Goal: Task Accomplishment & Management: Use online tool/utility

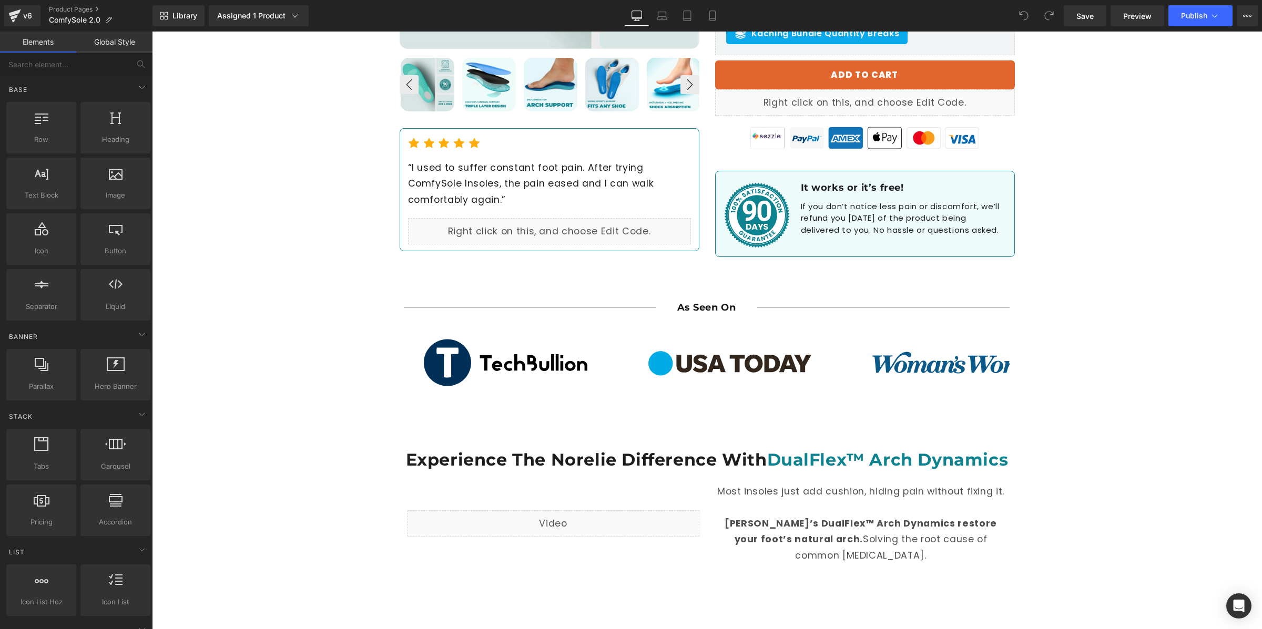
scroll to position [592, 0]
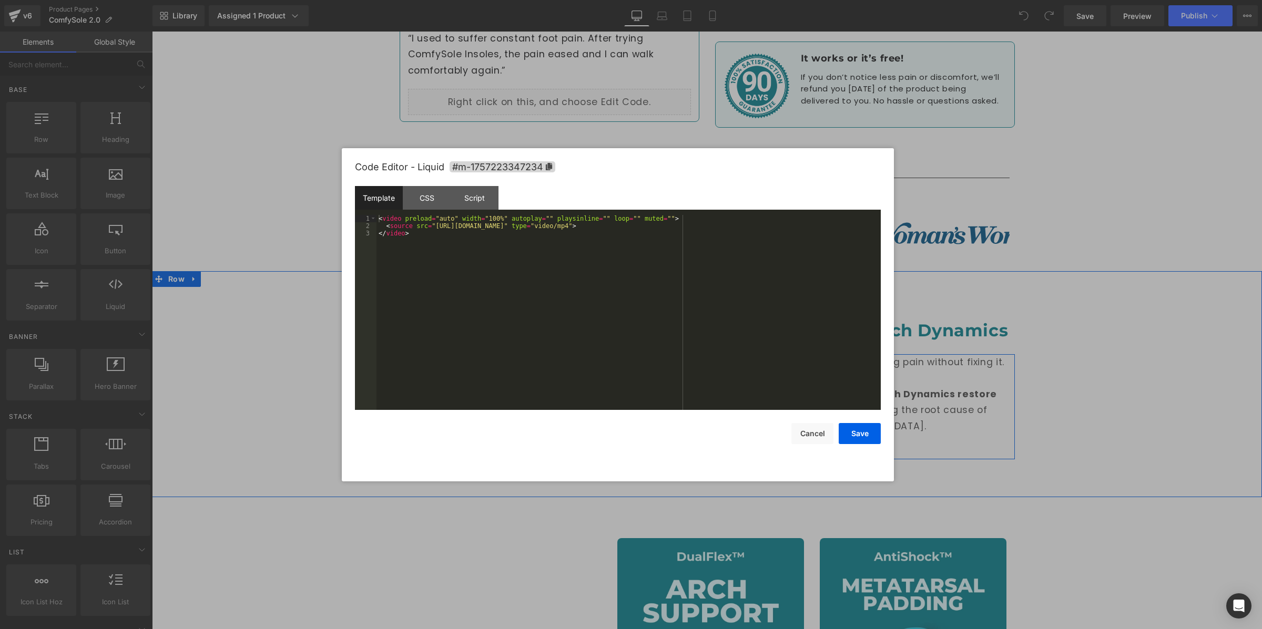
click at [570, 384] on div "Liquid" at bounding box center [553, 394] width 292 height 26
drag, startPoint x: 435, startPoint y: 222, endPoint x: 443, endPoint y: 227, distance: 9.9
click at [437, 223] on div "< video preload = "auto" width = "100%" autoplay = "" playsinline = "" loop = "…" at bounding box center [628, 320] width 504 height 210
click at [466, 245] on div "< video preload = "auto" width = "100%" autoplay = "" playsinline = "" loop = "…" at bounding box center [628, 320] width 504 height 210
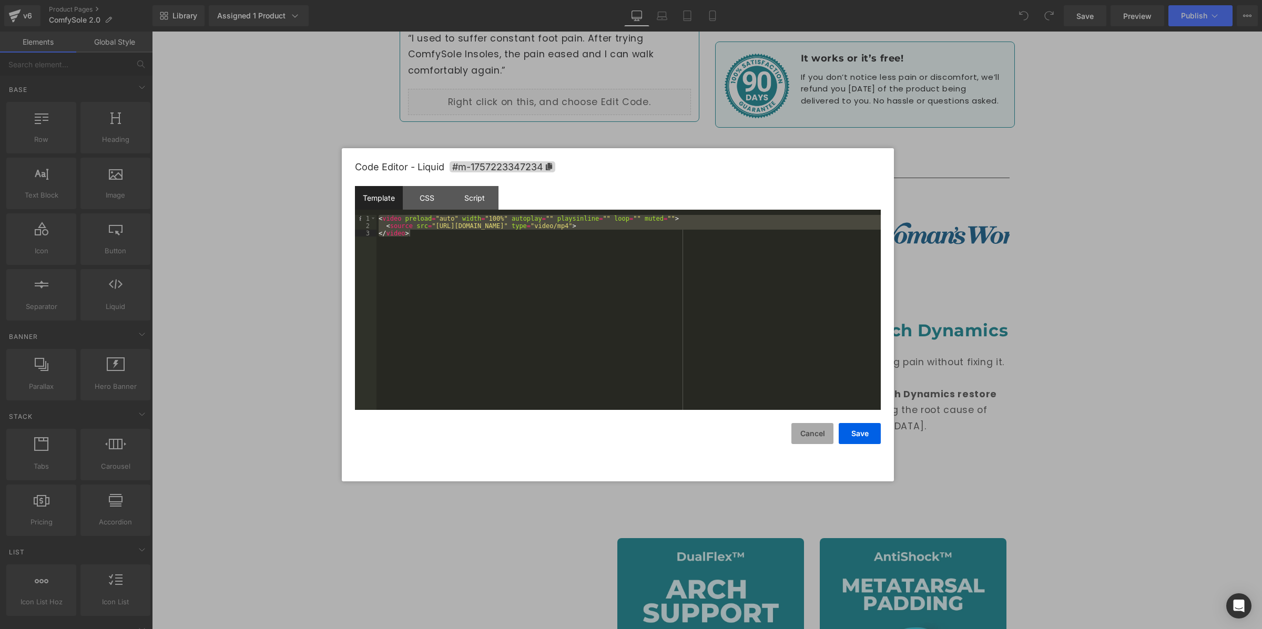
click at [809, 432] on button "Cancel" at bounding box center [812, 433] width 42 height 21
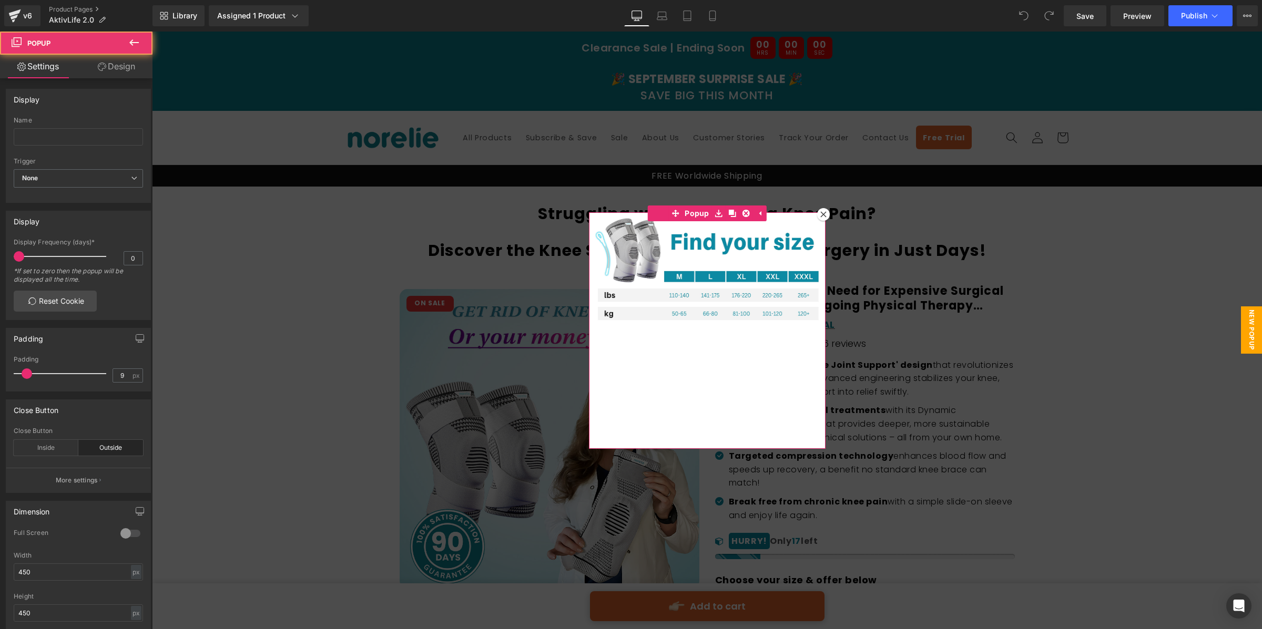
click at [821, 215] on icon at bounding box center [823, 214] width 6 height 6
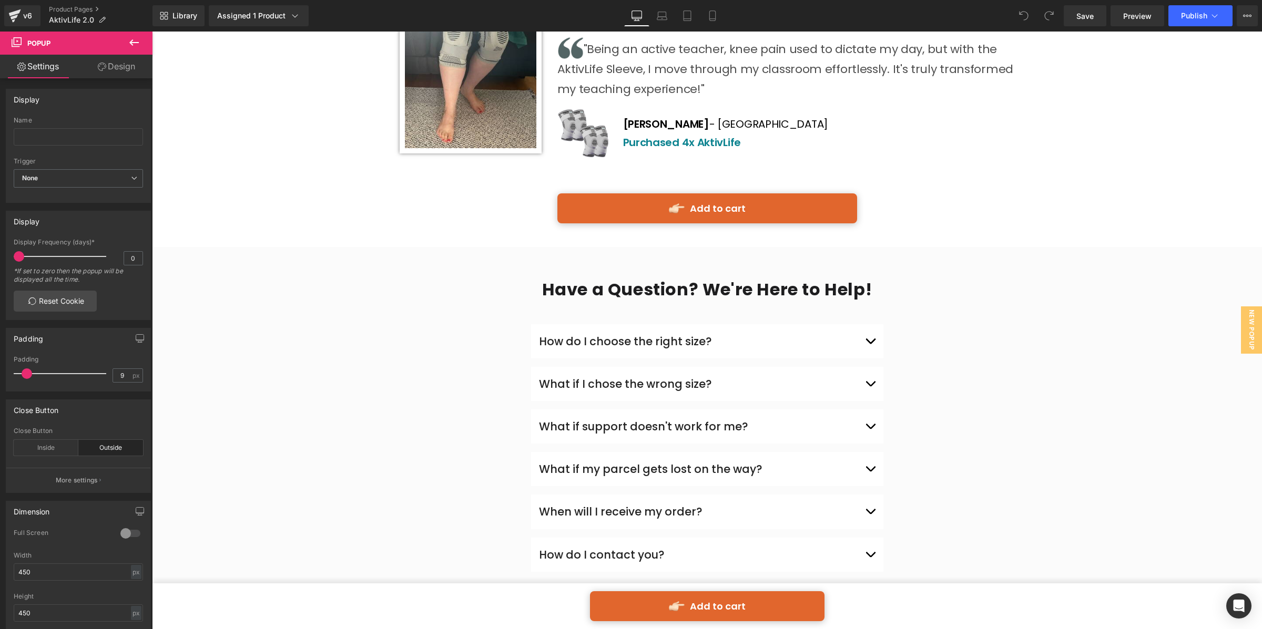
scroll to position [5399, 0]
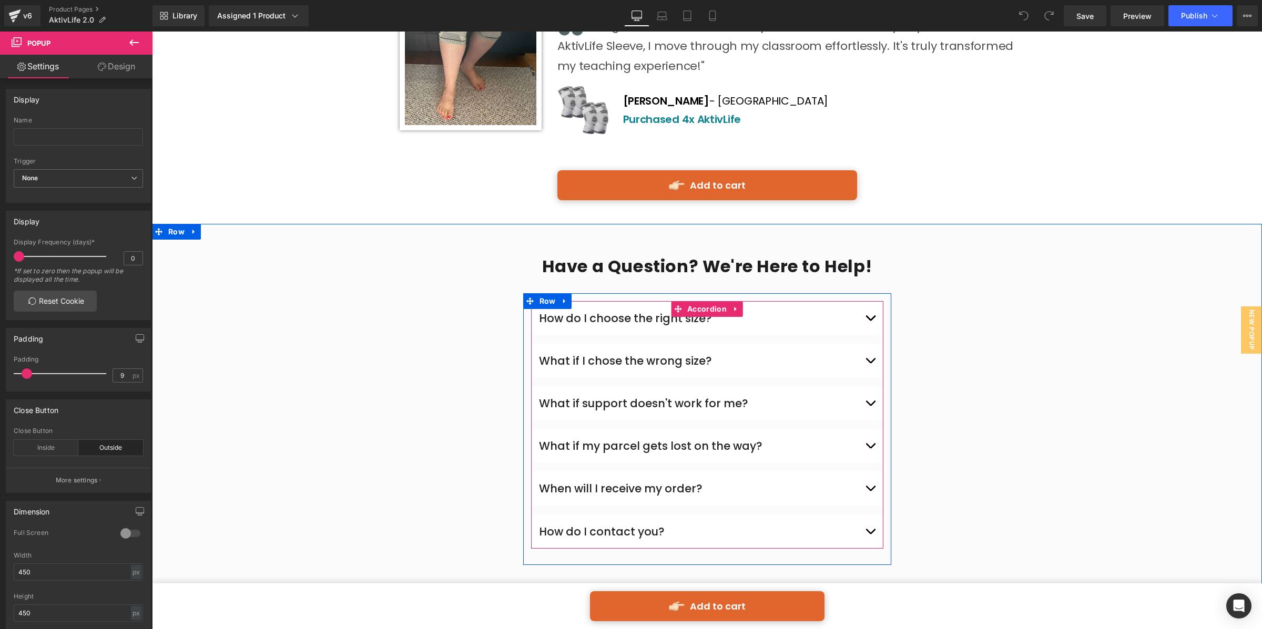
click at [725, 525] on div "How do I contact you? Text Block" at bounding box center [700, 531] width 323 height 13
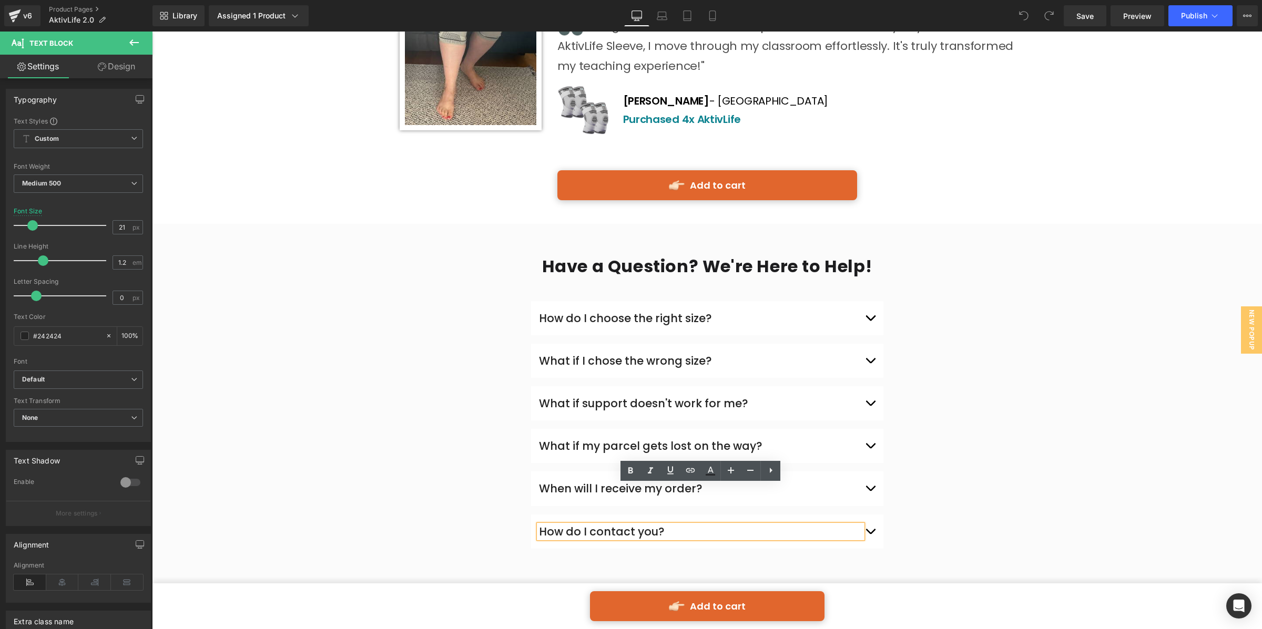
click at [870, 534] on span "button" at bounding box center [870, 534] width 0 height 0
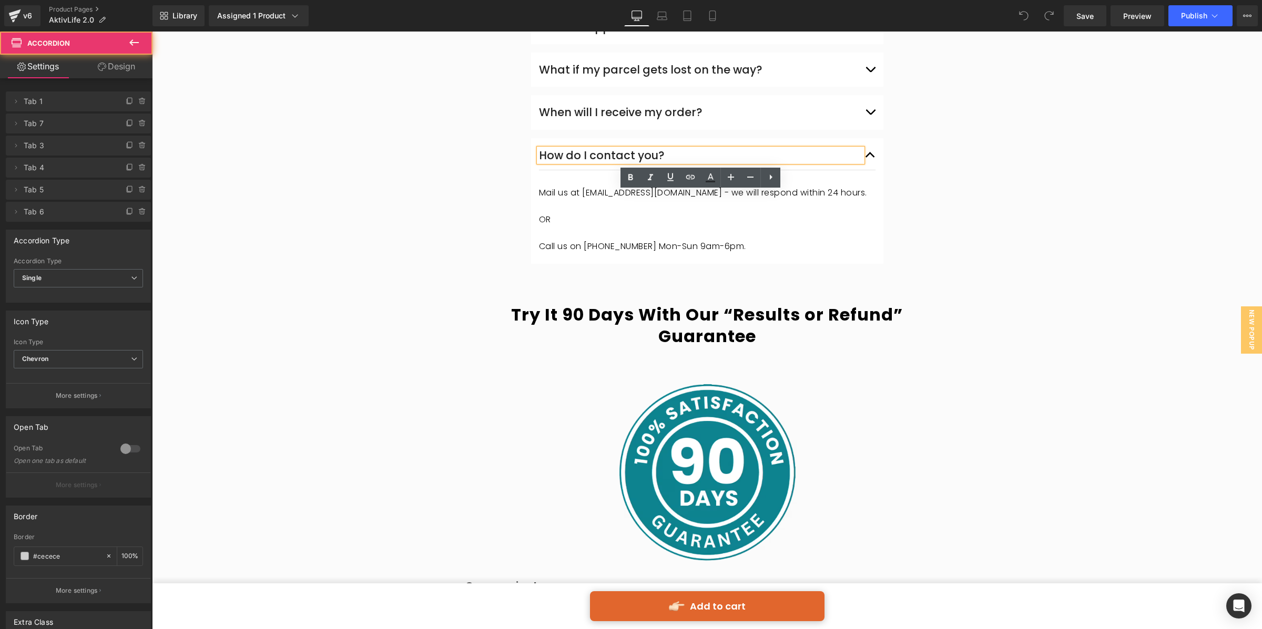
scroll to position [5776, 0]
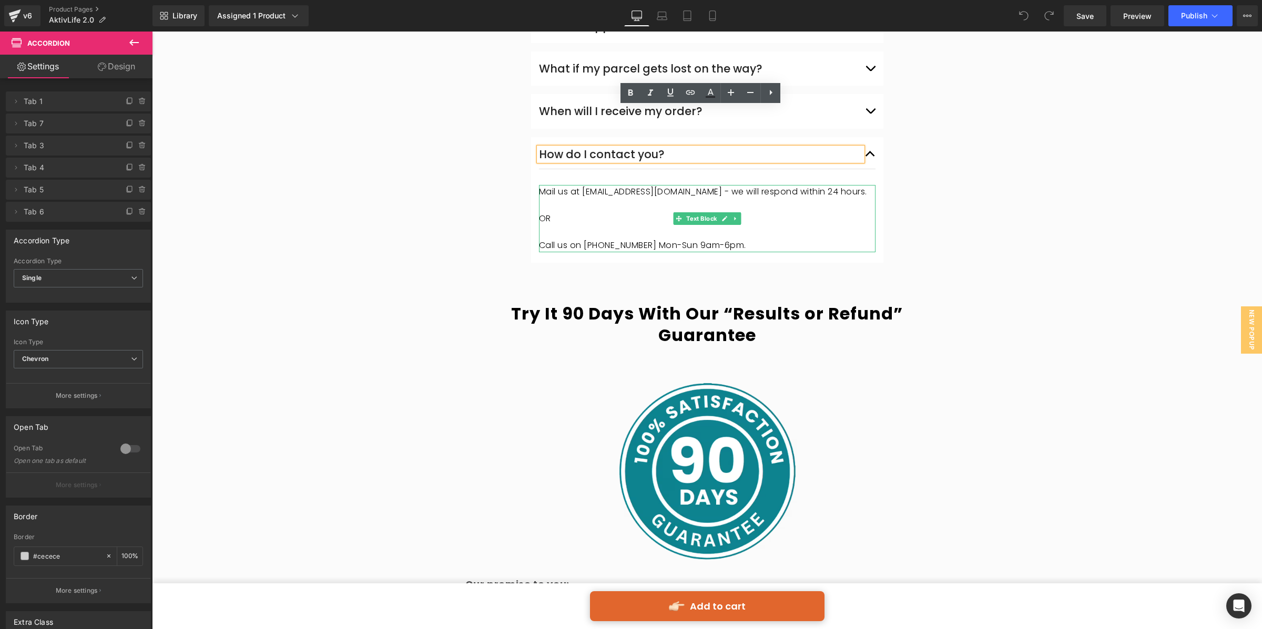
click at [547, 198] on p at bounding box center [707, 205] width 336 height 14
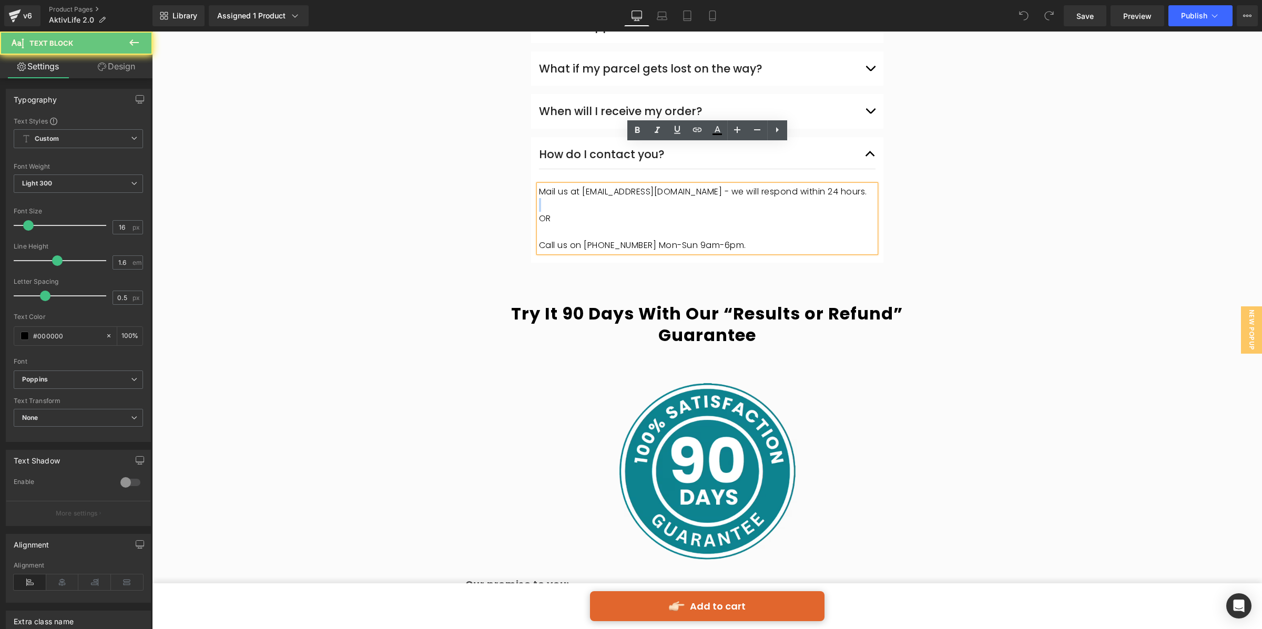
click at [547, 198] on p at bounding box center [707, 205] width 336 height 14
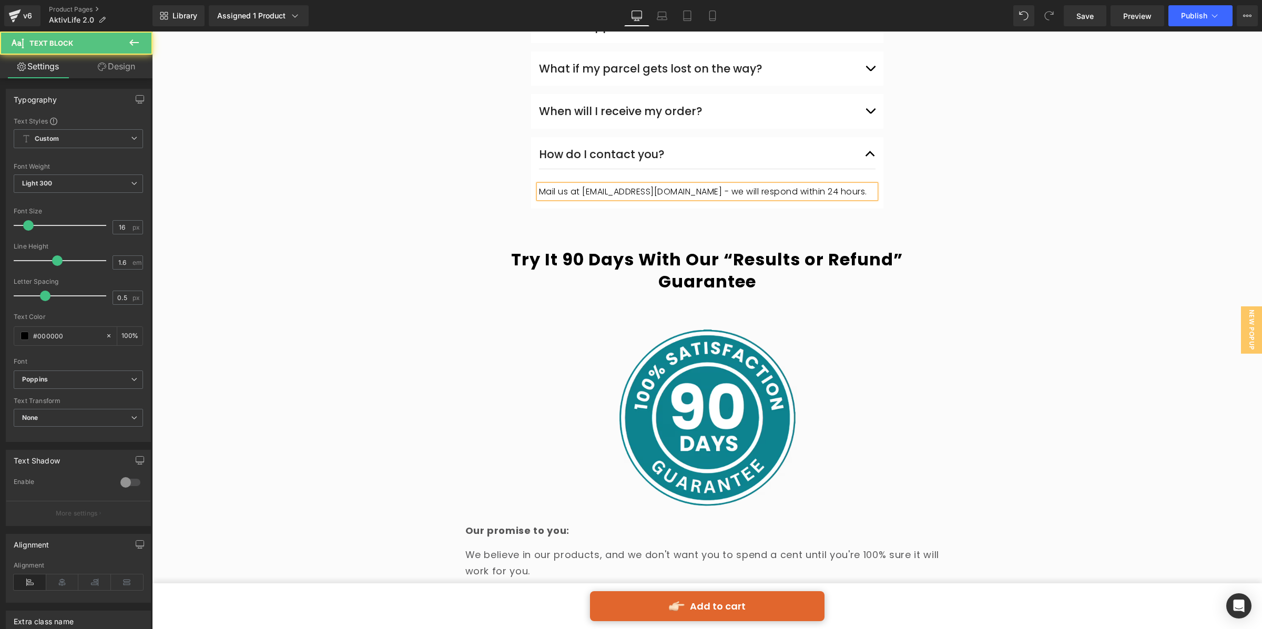
click at [588, 185] on p "Mail us at [EMAIL_ADDRESS][DOMAIN_NAME] - we will respond within 24 hours." at bounding box center [707, 192] width 336 height 14
click at [1038, 135] on div "Have a Question? We're Here to Help! Heading Row How do I choose the right size…" at bounding box center [707, 289] width 1110 height 822
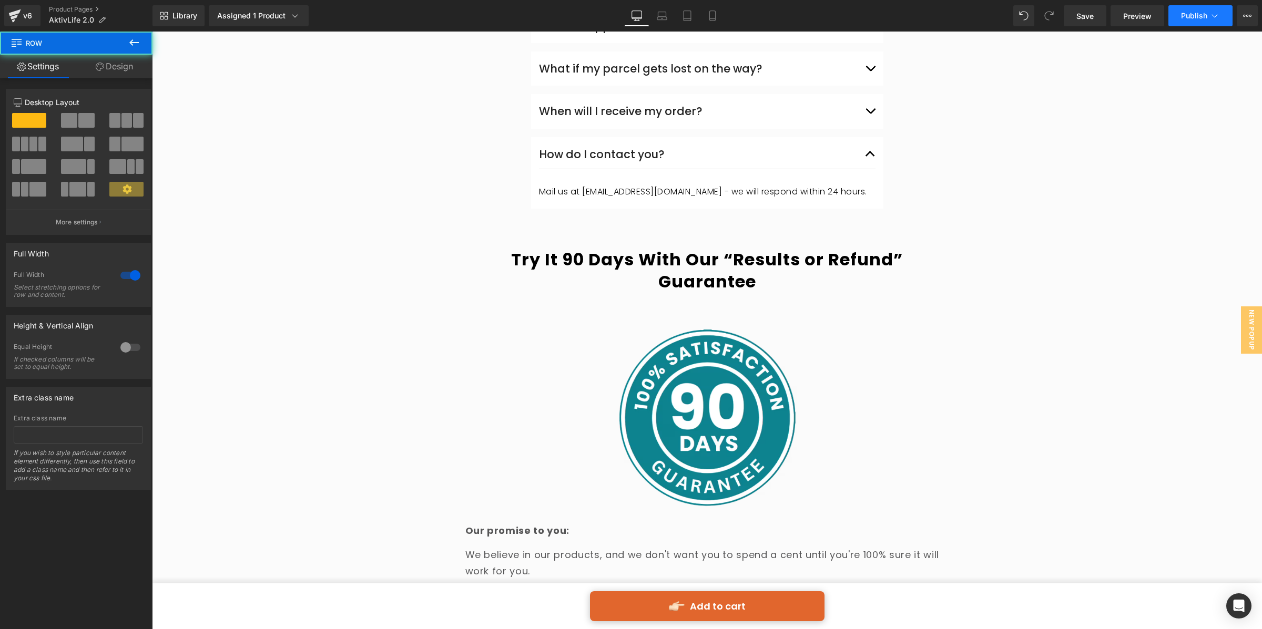
click at [1202, 22] on button "Publish" at bounding box center [1200, 15] width 64 height 21
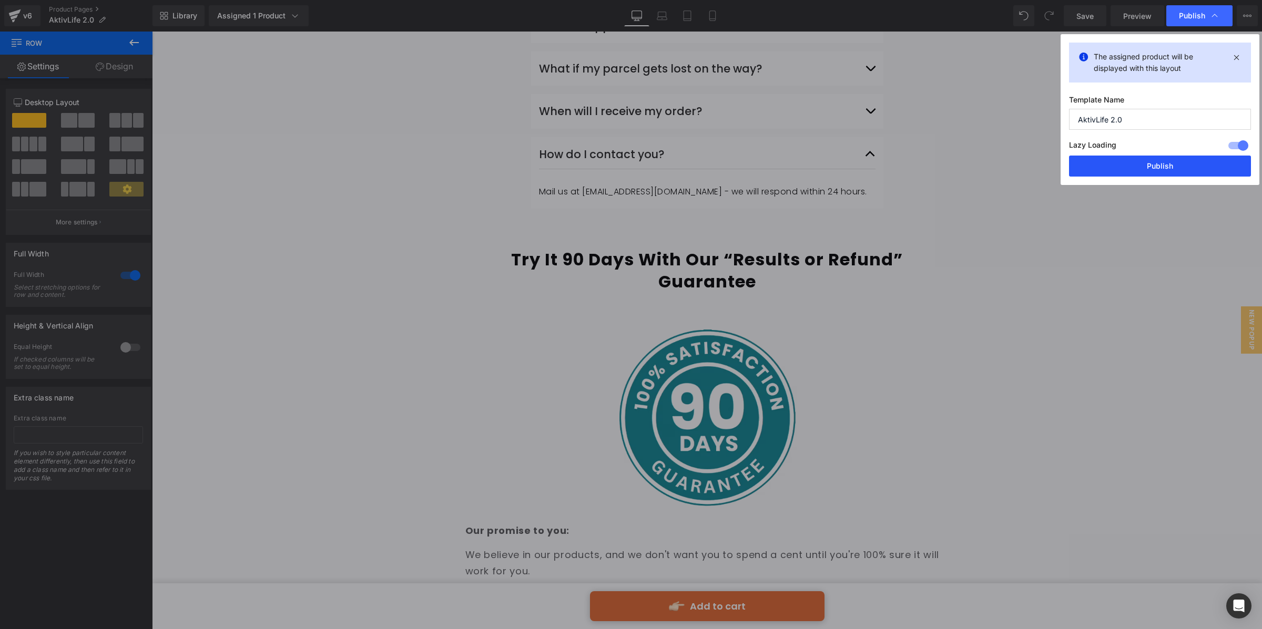
click at [1192, 160] on button "Publish" at bounding box center [1160, 166] width 182 height 21
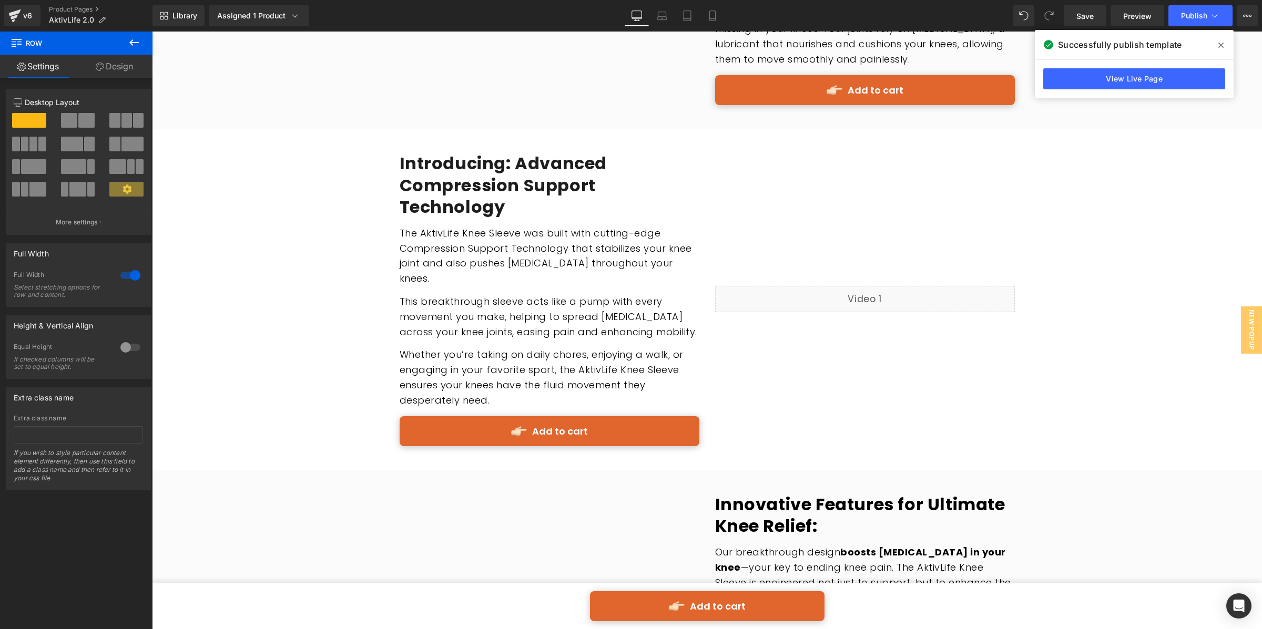
scroll to position [1187, 0]
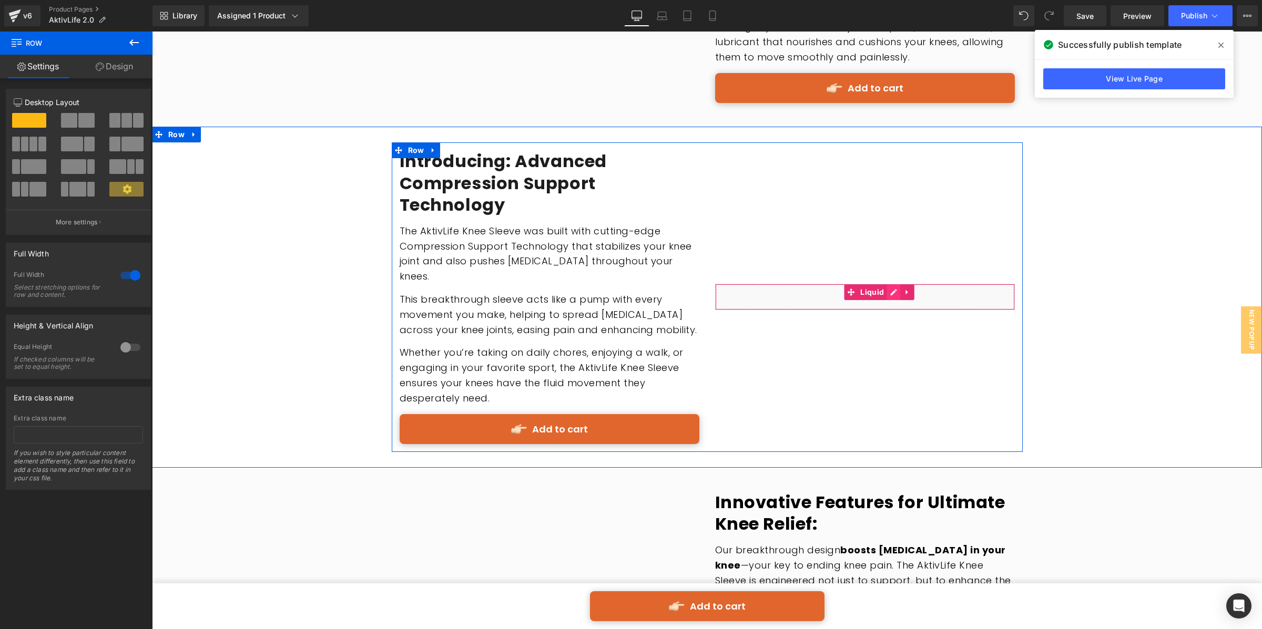
click at [892, 293] on div "Liquid" at bounding box center [865, 297] width 300 height 26
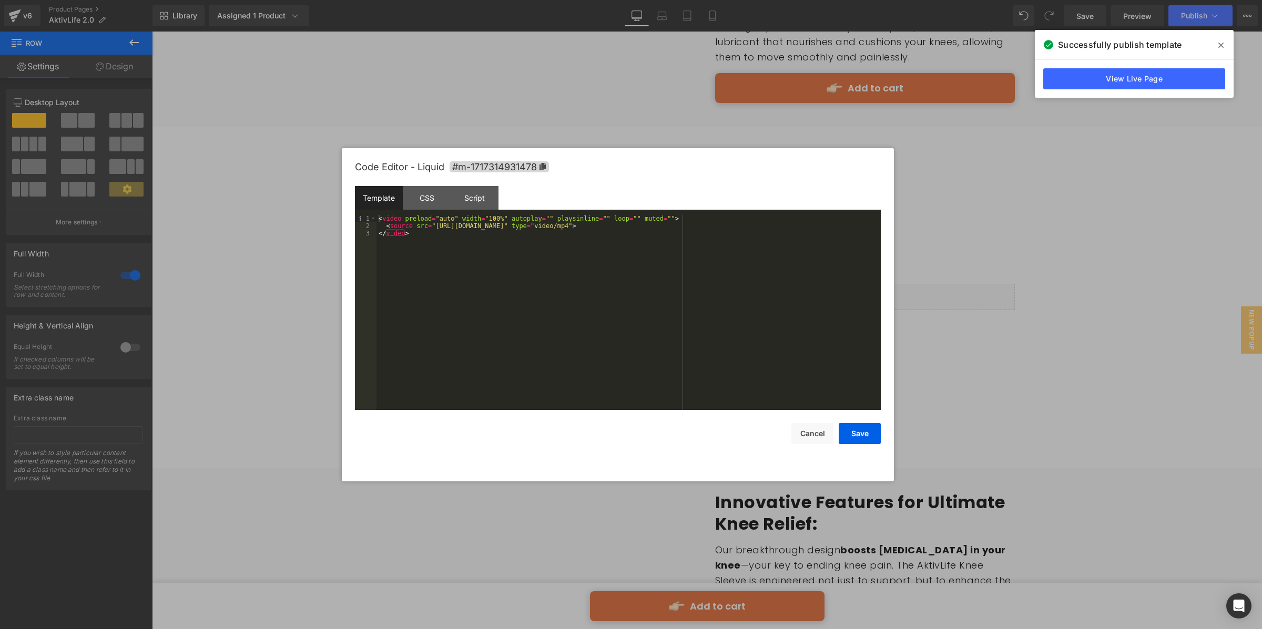
click at [494, 246] on div "< video preload = "auto" width = "100%" autoplay = "" playsinline = "" loop = "…" at bounding box center [628, 320] width 504 height 210
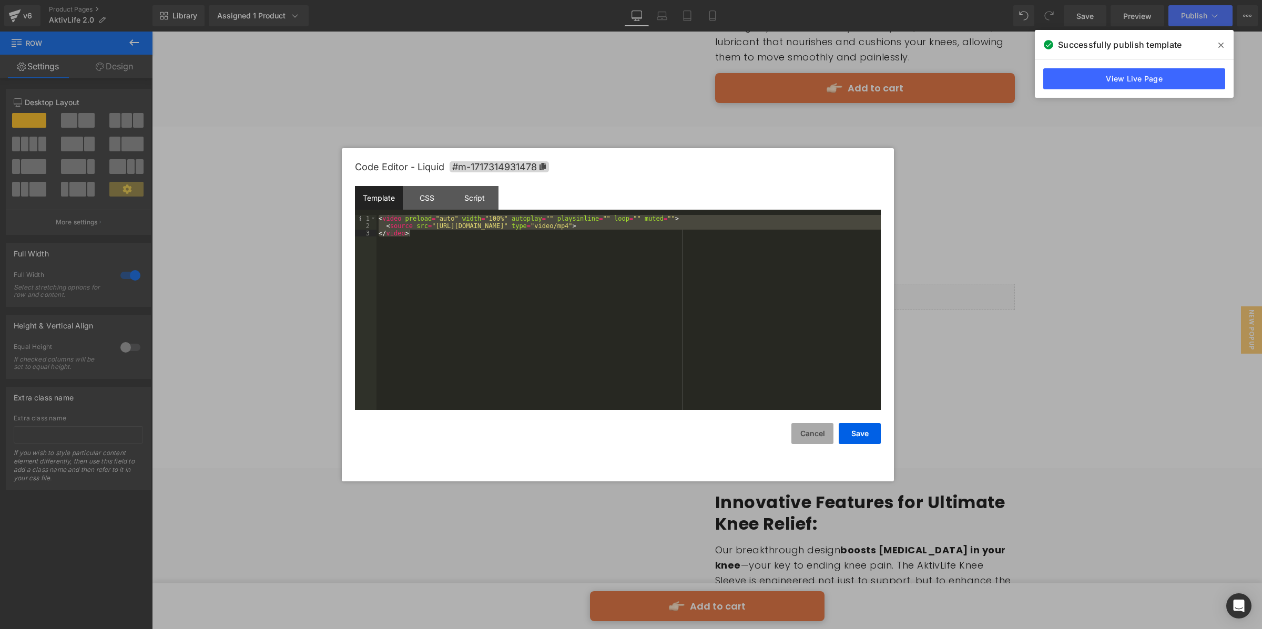
click at [809, 433] on button "Cancel" at bounding box center [812, 433] width 42 height 21
